Goal: Navigation & Orientation: Find specific page/section

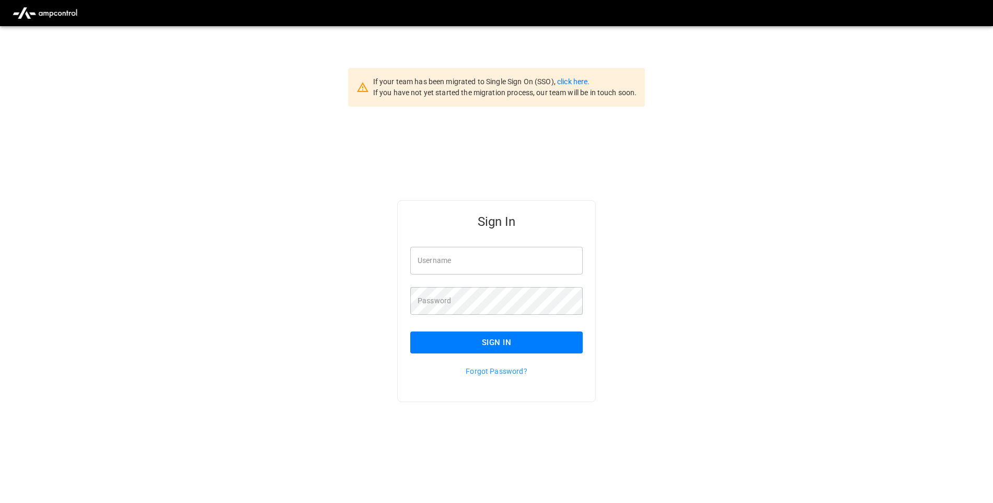
type input "**********"
click at [550, 340] on button "Sign In" at bounding box center [496, 342] width 172 height 22
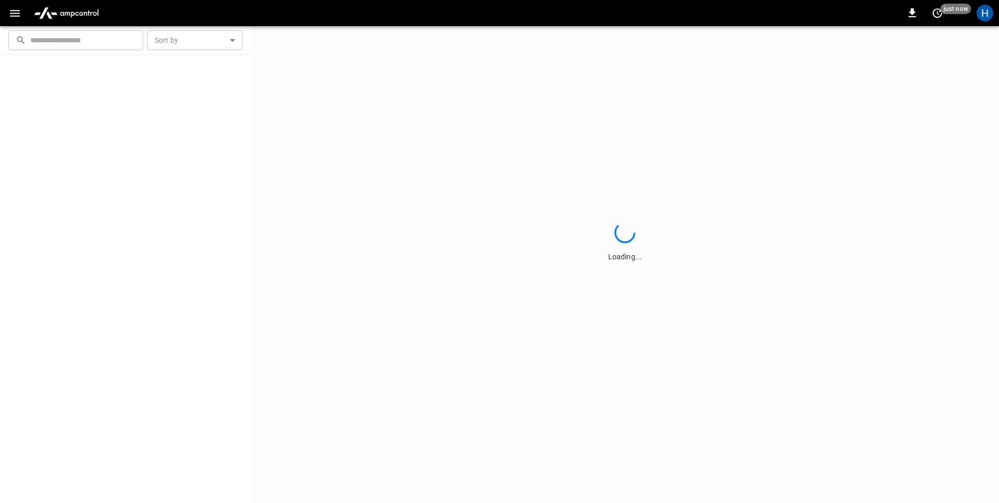
click at [19, 21] on button "button" at bounding box center [14, 13] width 21 height 19
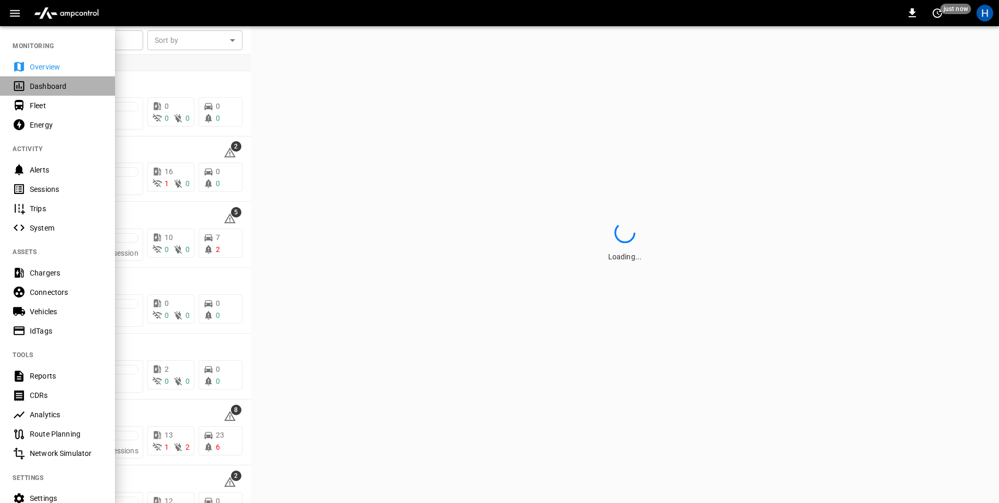
click at [53, 80] on div "Dashboard" at bounding box center [57, 85] width 115 height 19
